Goal: Task Accomplishment & Management: Complete application form

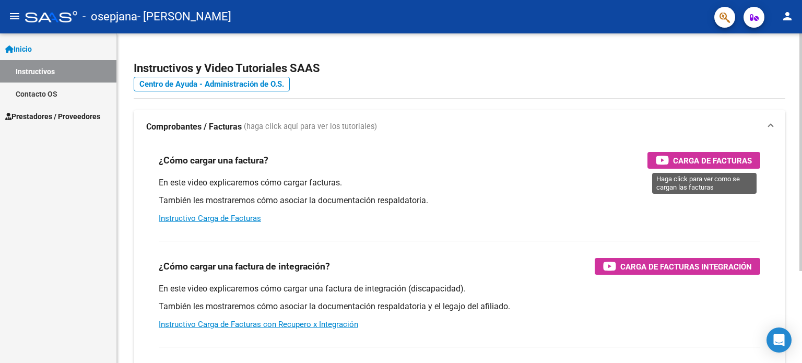
click at [674, 164] on span "Carga de Facturas" at bounding box center [712, 160] width 79 height 13
click at [77, 117] on span "Prestadores / Proveedores" at bounding box center [52, 116] width 95 height 11
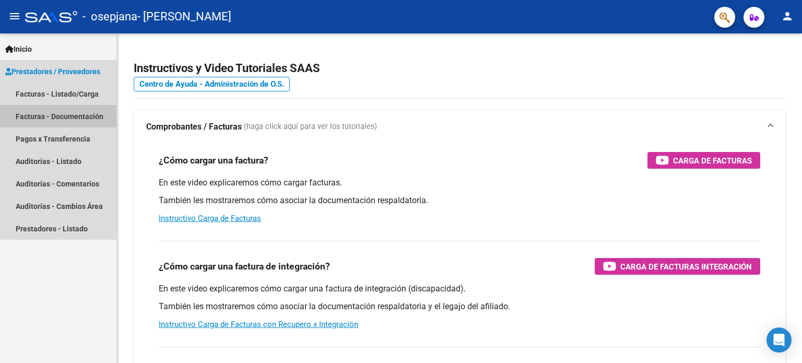
click at [74, 122] on link "Facturas - Documentación" at bounding box center [58, 116] width 116 height 22
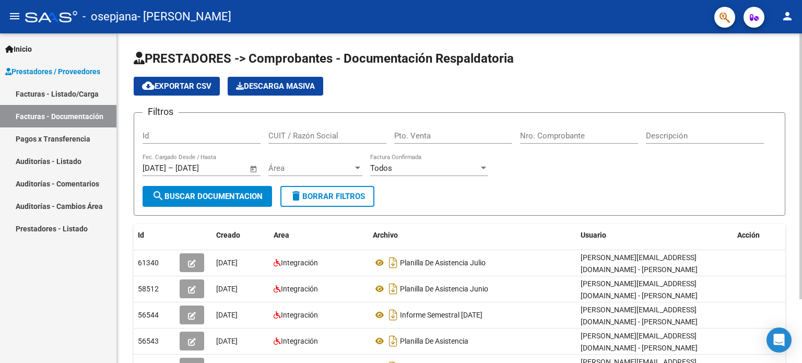
click at [217, 133] on input "Id" at bounding box center [201, 135] width 118 height 9
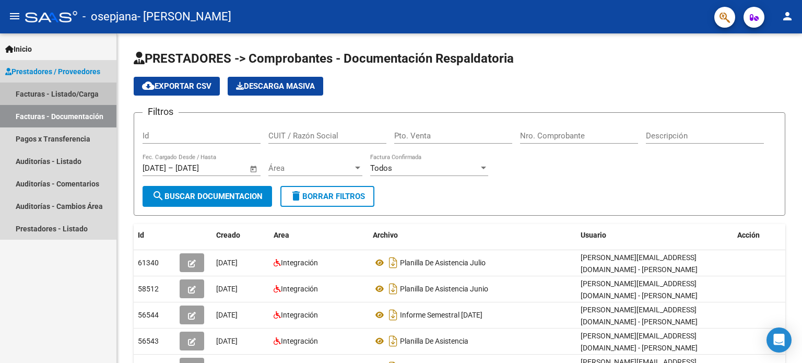
click at [61, 96] on link "Facturas - Listado/Carga" at bounding box center [58, 93] width 116 height 22
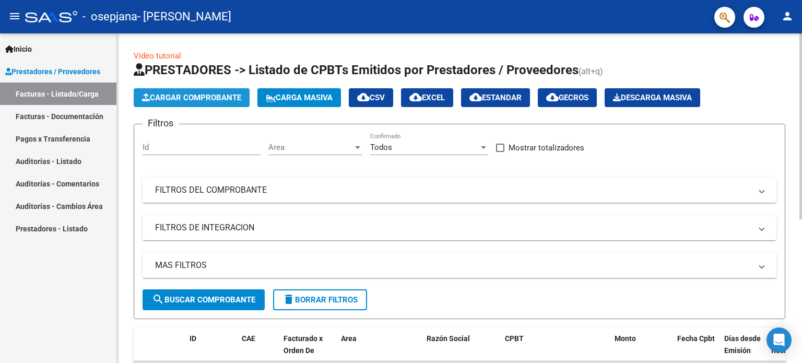
click at [232, 95] on span "Cargar Comprobante" at bounding box center [191, 97] width 99 height 9
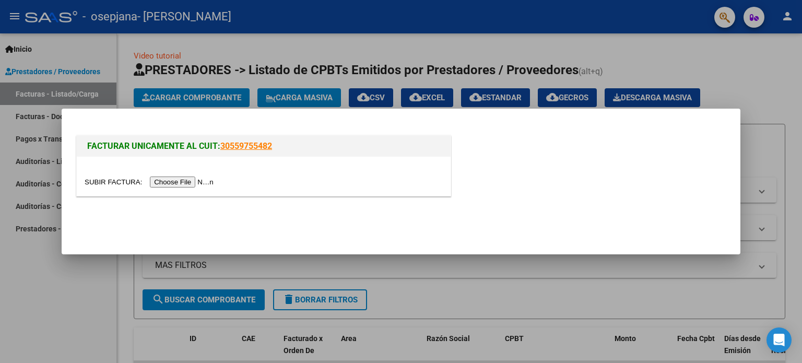
click at [182, 179] on input "file" at bounding box center [151, 181] width 132 height 11
click at [210, 184] on input "file" at bounding box center [151, 181] width 132 height 11
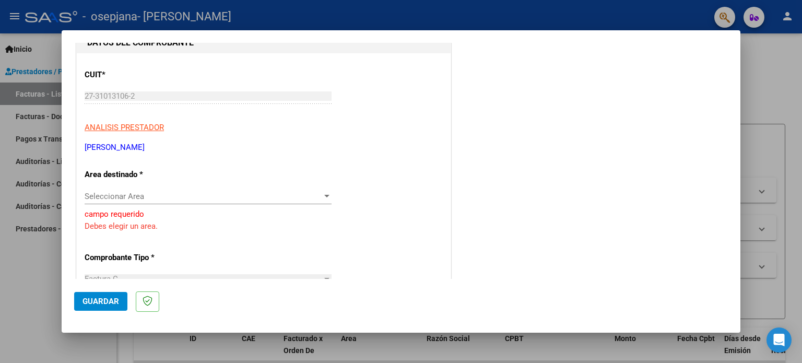
scroll to position [131, 0]
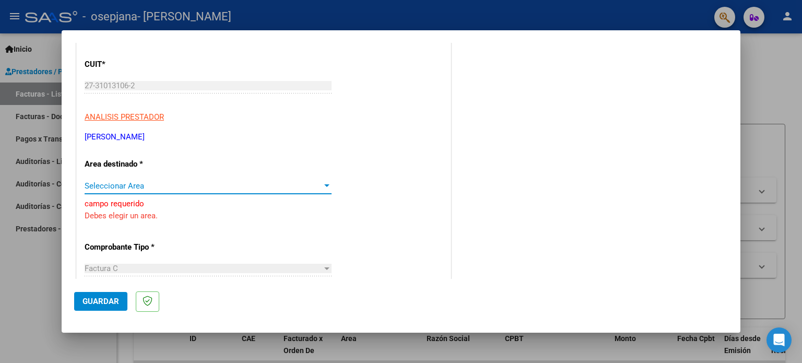
click at [324, 187] on div at bounding box center [326, 186] width 9 height 8
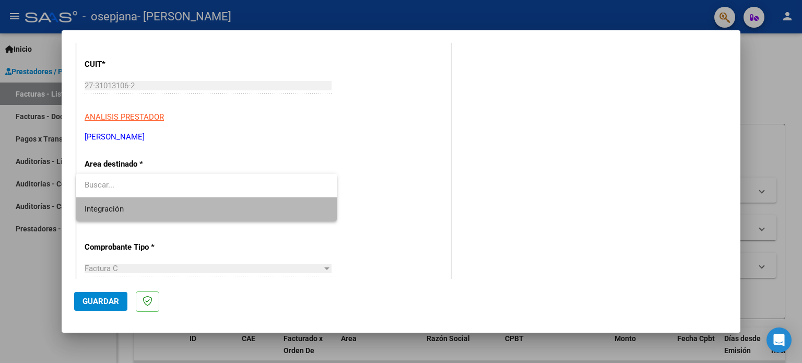
click at [147, 214] on span "Integración" at bounding box center [207, 208] width 244 height 23
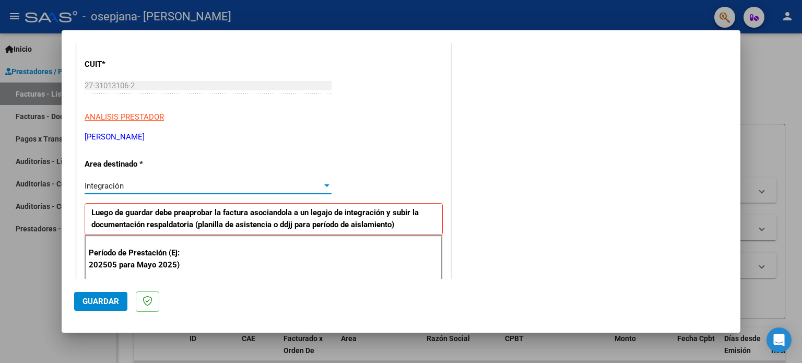
scroll to position [235, 0]
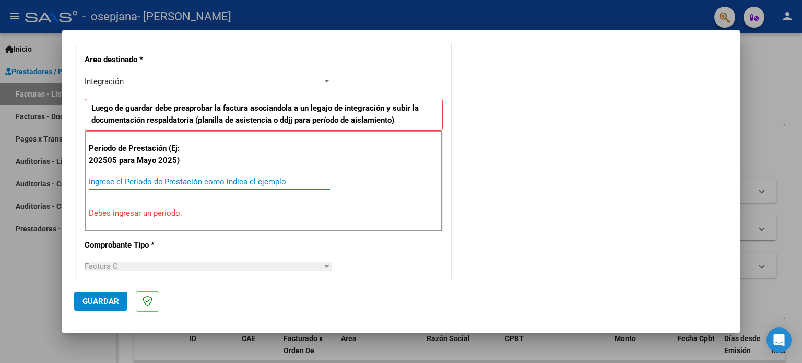
click at [142, 181] on input "Ingrese el Período de Prestación como indica el ejemplo" at bounding box center [209, 181] width 241 height 9
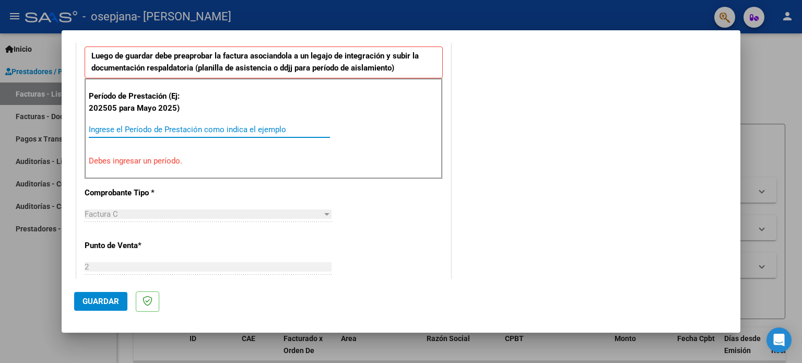
scroll to position [340, 0]
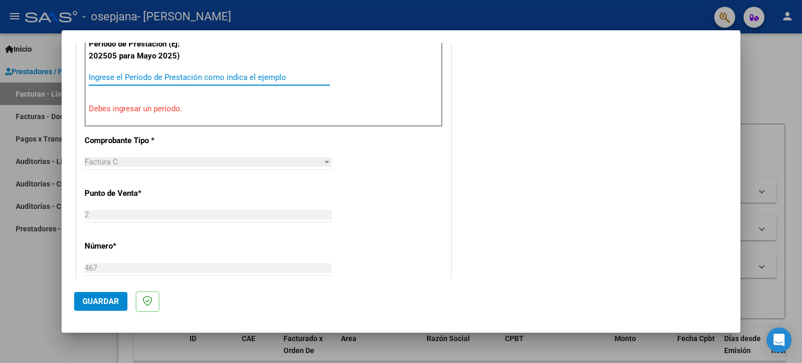
click at [153, 117] on div "Período de Prestación (Ej: 202505 para [DATE]) Ingrese el Período de Prestación…" at bounding box center [264, 76] width 358 height 100
click at [146, 74] on input "Ingrese el Período de Prestación como indica el ejemplo" at bounding box center [209, 77] width 241 height 9
type input "0"
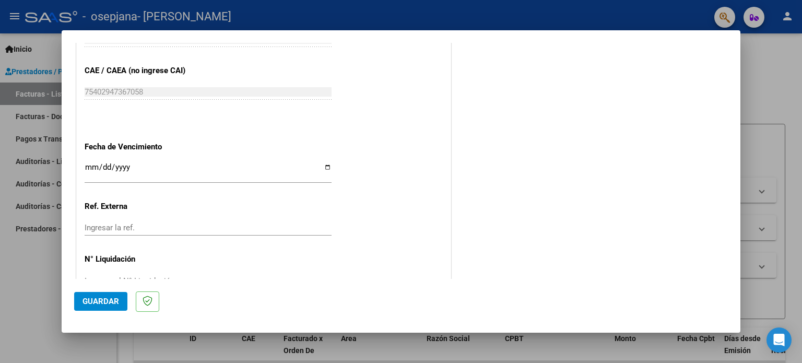
scroll to position [681, 0]
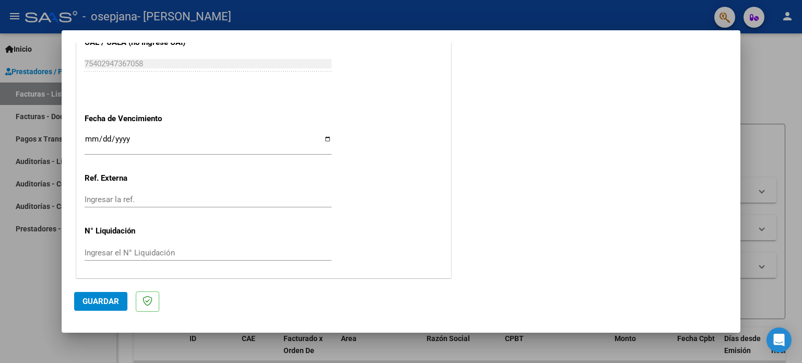
type input "202509"
click at [94, 135] on input "Ingresar la fecha" at bounding box center [208, 143] width 247 height 17
click at [326, 135] on input "Ingresar la fecha" at bounding box center [208, 143] width 247 height 17
type input "[DATE]"
click at [97, 298] on span "Guardar" at bounding box center [100, 300] width 37 height 9
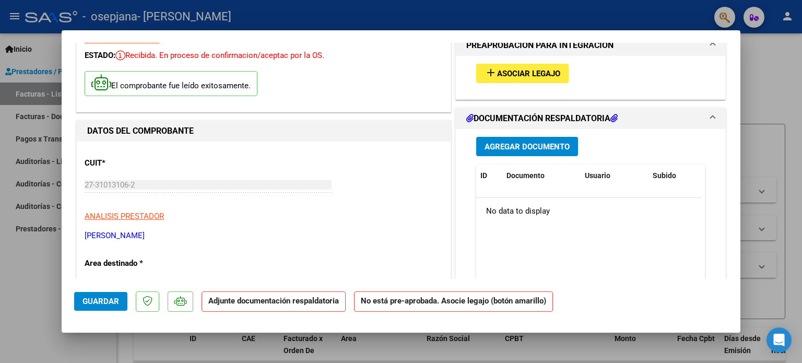
scroll to position [0, 0]
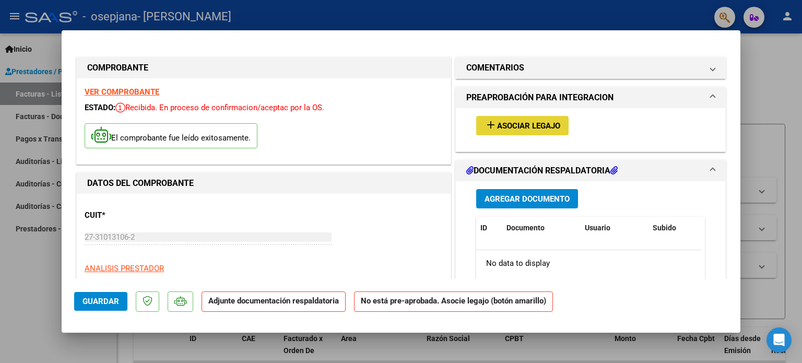
click at [536, 122] on span "Asociar Legajo" at bounding box center [528, 125] width 63 height 9
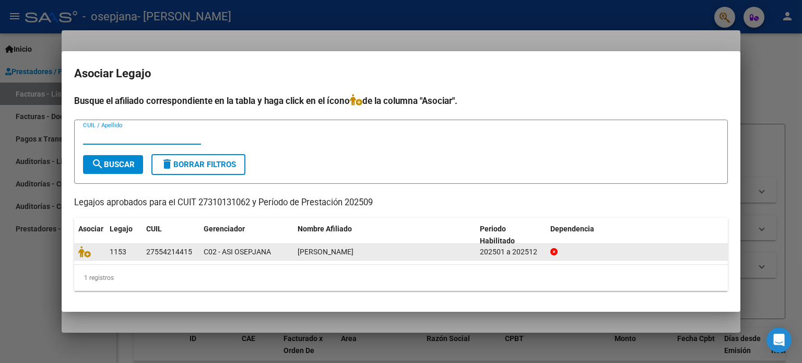
click at [486, 253] on div "202501 a 202512" at bounding box center [511, 252] width 62 height 12
click at [115, 252] on span "1153" at bounding box center [118, 251] width 17 height 8
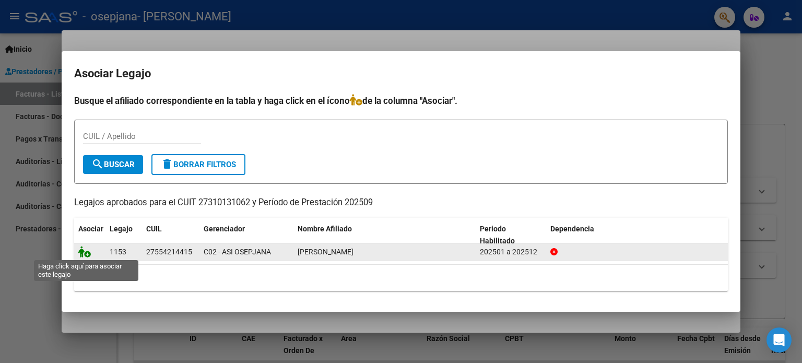
click at [86, 254] on icon at bounding box center [84, 251] width 13 height 11
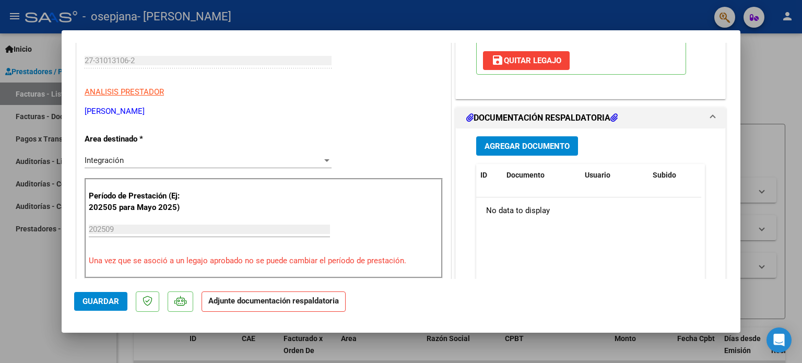
scroll to position [229, 0]
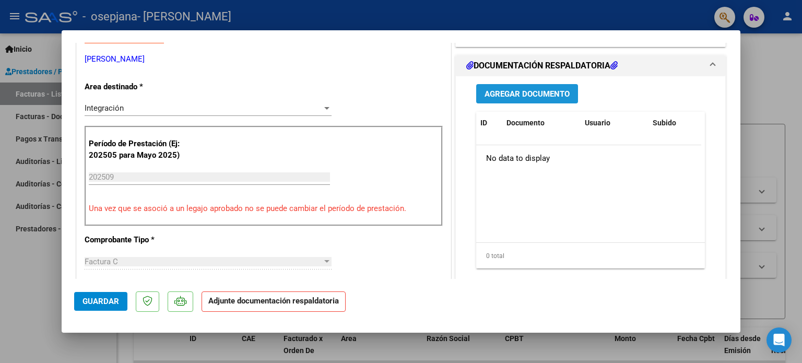
click at [522, 91] on span "Agregar Documento" at bounding box center [526, 93] width 85 height 9
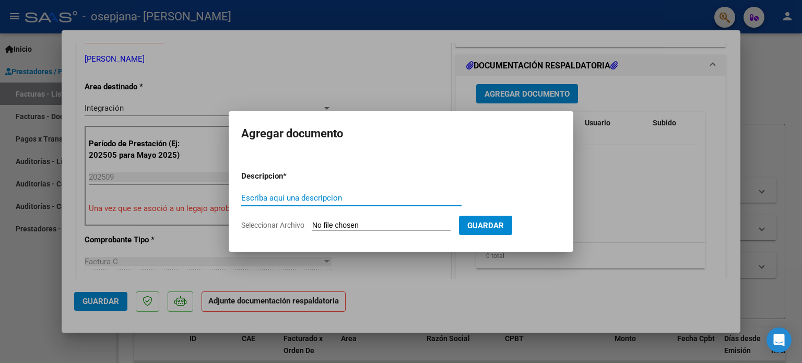
click at [336, 194] on input "Escriba aquí una descripcion" at bounding box center [351, 197] width 220 height 9
click at [504, 221] on span "Guardar" at bounding box center [485, 225] width 37 height 9
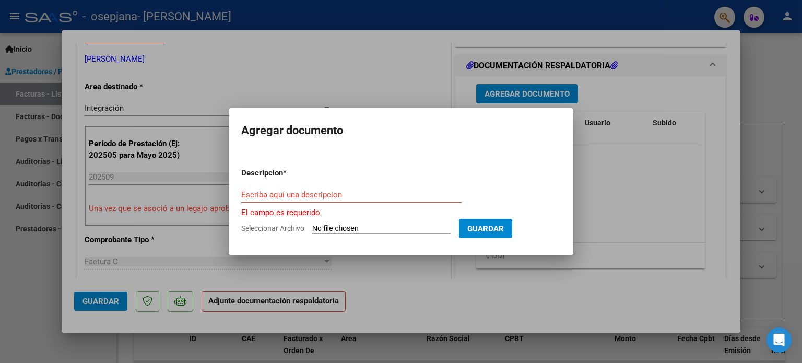
click at [333, 189] on div "Escriba aquí una descripcion" at bounding box center [351, 195] width 220 height 16
click at [347, 221] on form "Descripcion * Escriba aquí una descripcion El campo es requerido Seleccionar Ar…" at bounding box center [400, 200] width 319 height 83
click at [350, 224] on input "Seleccionar Archivo" at bounding box center [381, 229] width 138 height 10
type input "C:\fakepath\Planilla de Asistencia de [PERSON_NAME] Septiembre .pdf"
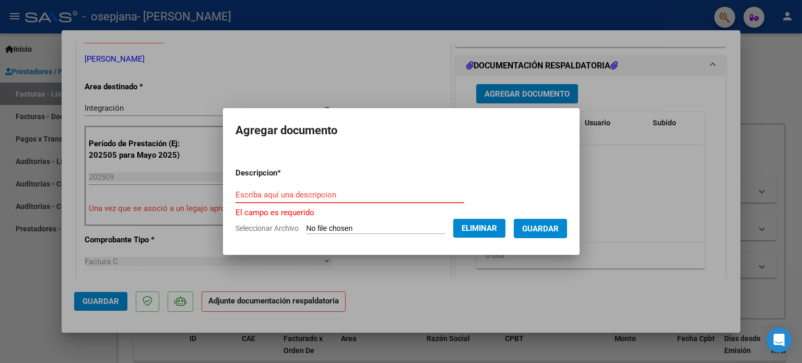
click at [358, 190] on input "Escriba aquí una descripcion" at bounding box center [349, 194] width 229 height 9
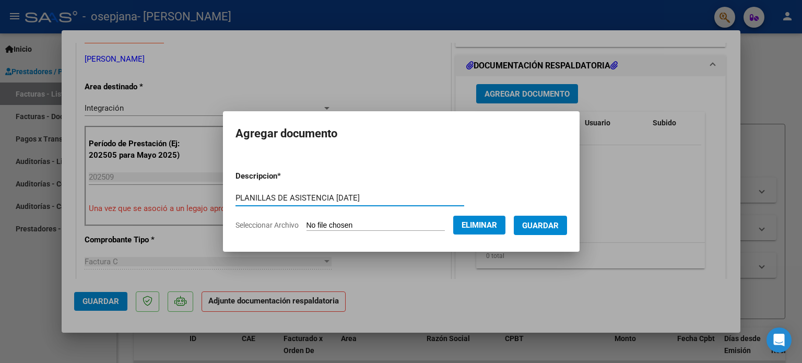
type input "PLANILLAS DE ASISTENCIA [DATE]"
click at [544, 224] on span "Guardar" at bounding box center [540, 225] width 37 height 9
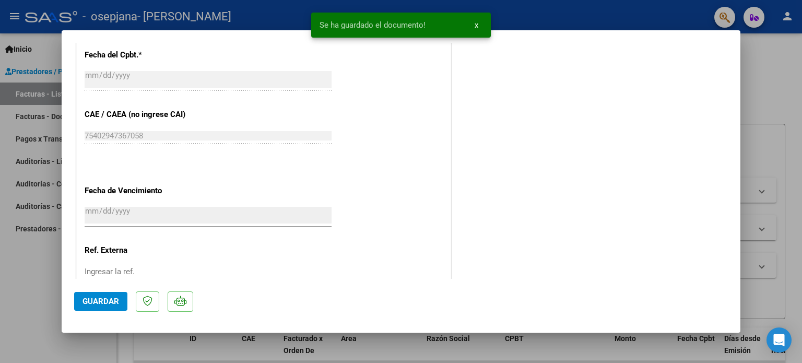
scroll to position [697, 0]
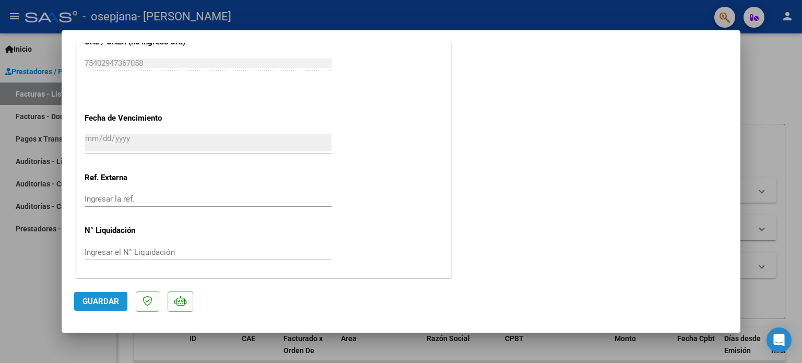
click at [96, 301] on span "Guardar" at bounding box center [100, 300] width 37 height 9
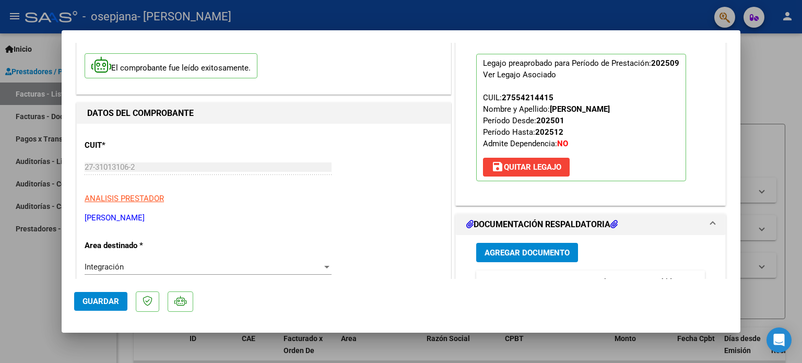
scroll to position [0, 0]
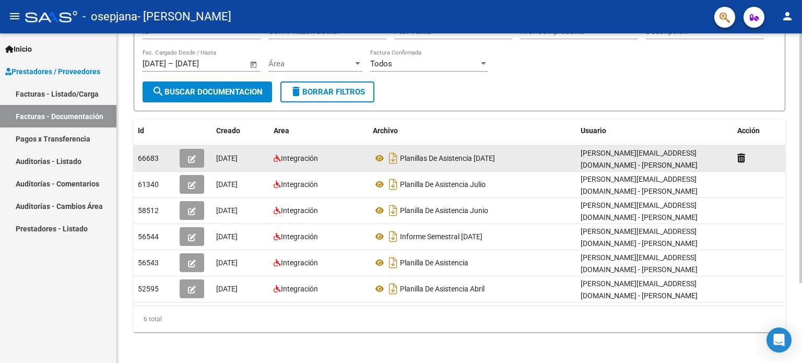
scroll to position [105, 0]
